Goal: Find specific page/section: Find specific page/section

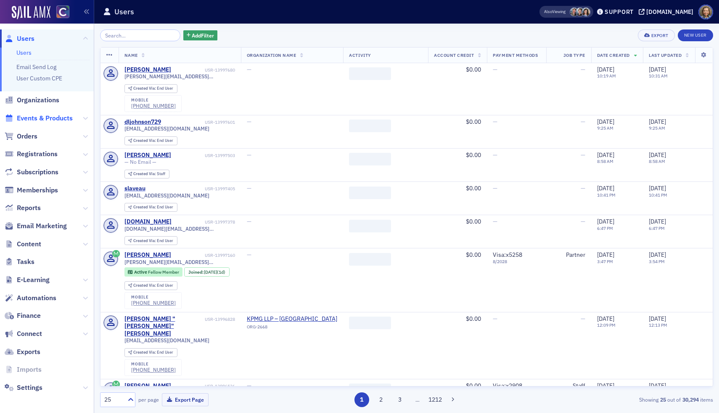
click at [38, 117] on span "Events & Products" at bounding box center [45, 118] width 56 height 9
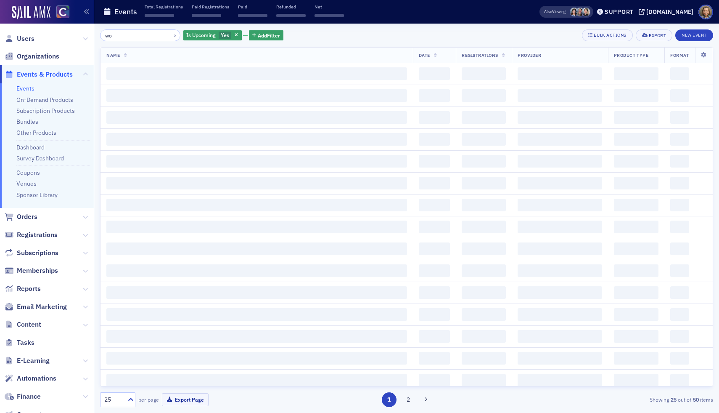
type input "w"
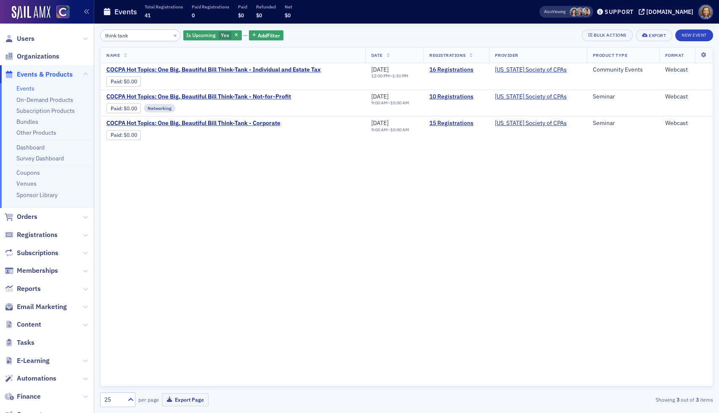
type input "think tank"
